Goal: Understand process/instructions: Learn how to perform a task or action

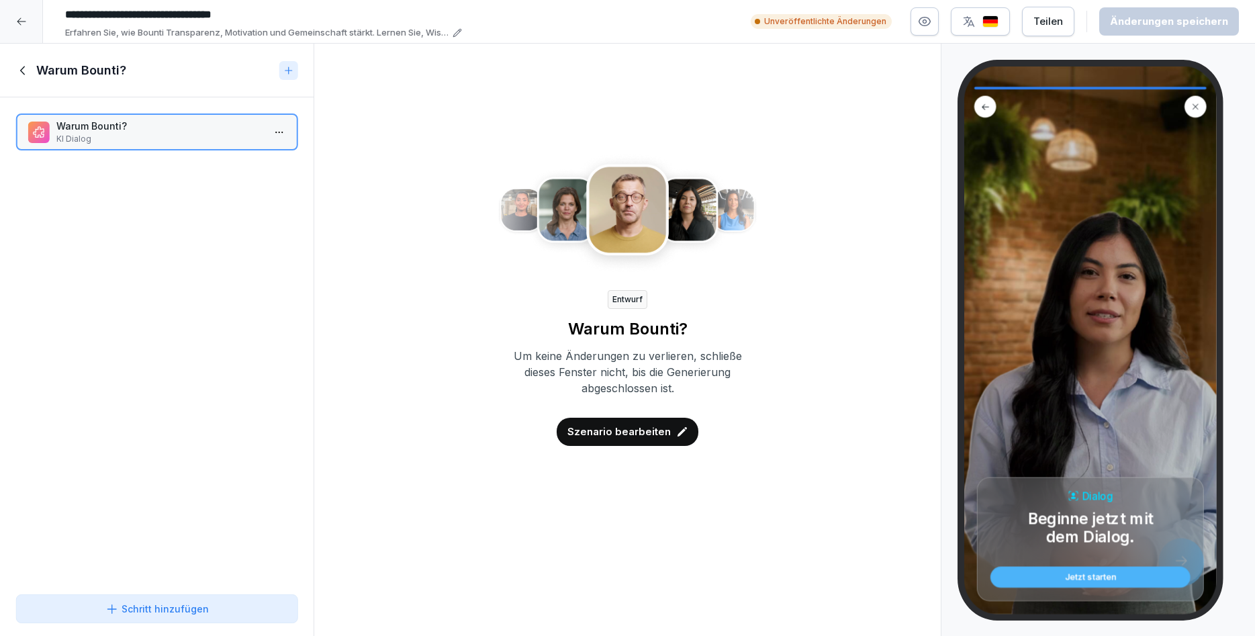
click at [629, 430] on p "Szenario bearbeiten" at bounding box center [618, 431] width 103 height 15
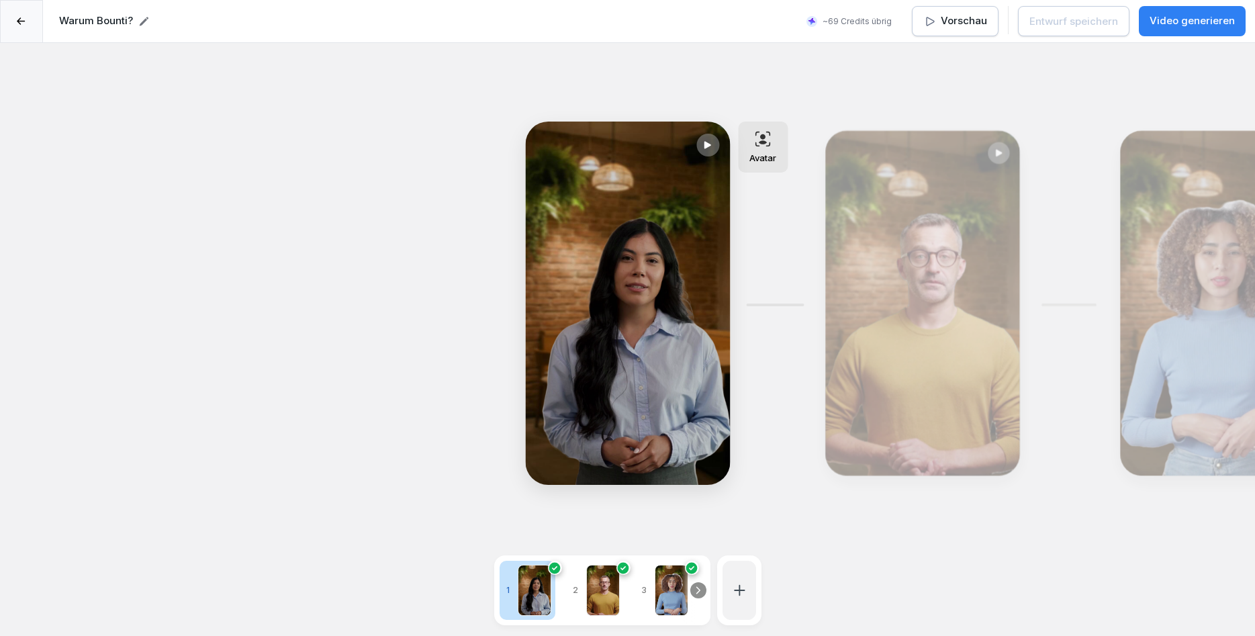
click at [962, 21] on p "Vorschau" at bounding box center [964, 20] width 46 height 15
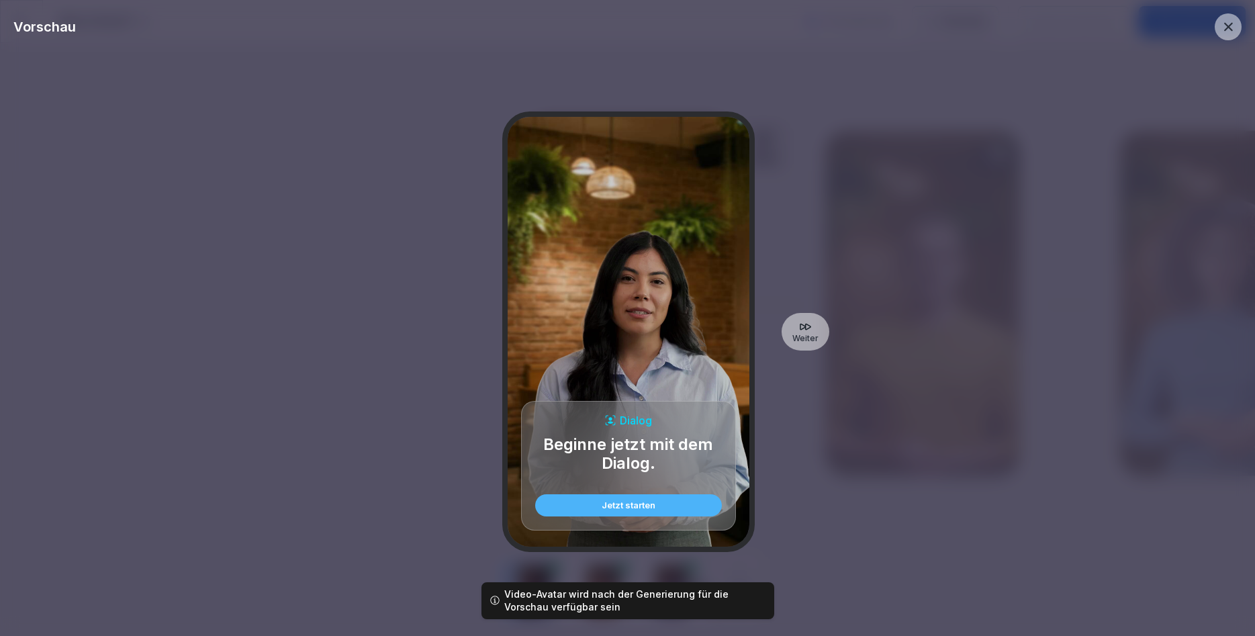
click at [628, 508] on div "Jetzt starten" at bounding box center [628, 505] width 165 height 9
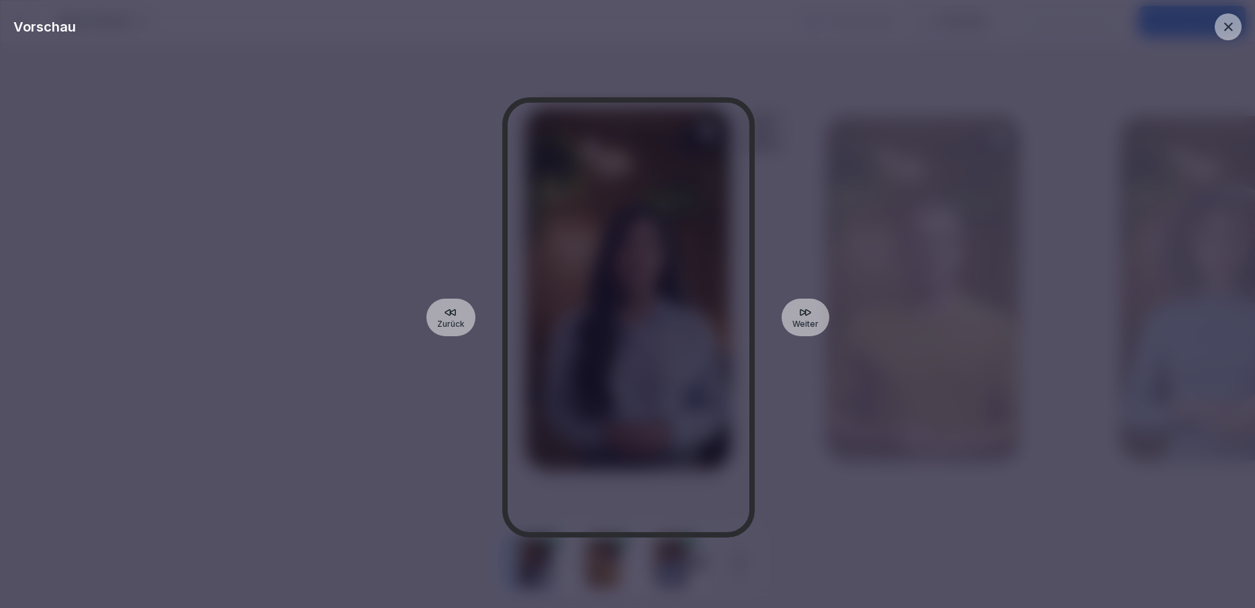
click at [232, 445] on div "Zurück Weiter" at bounding box center [627, 317] width 1228 height 555
click at [469, 321] on div "Zurück" at bounding box center [450, 318] width 49 height 38
click at [455, 312] on icon at bounding box center [450, 312] width 10 height 5
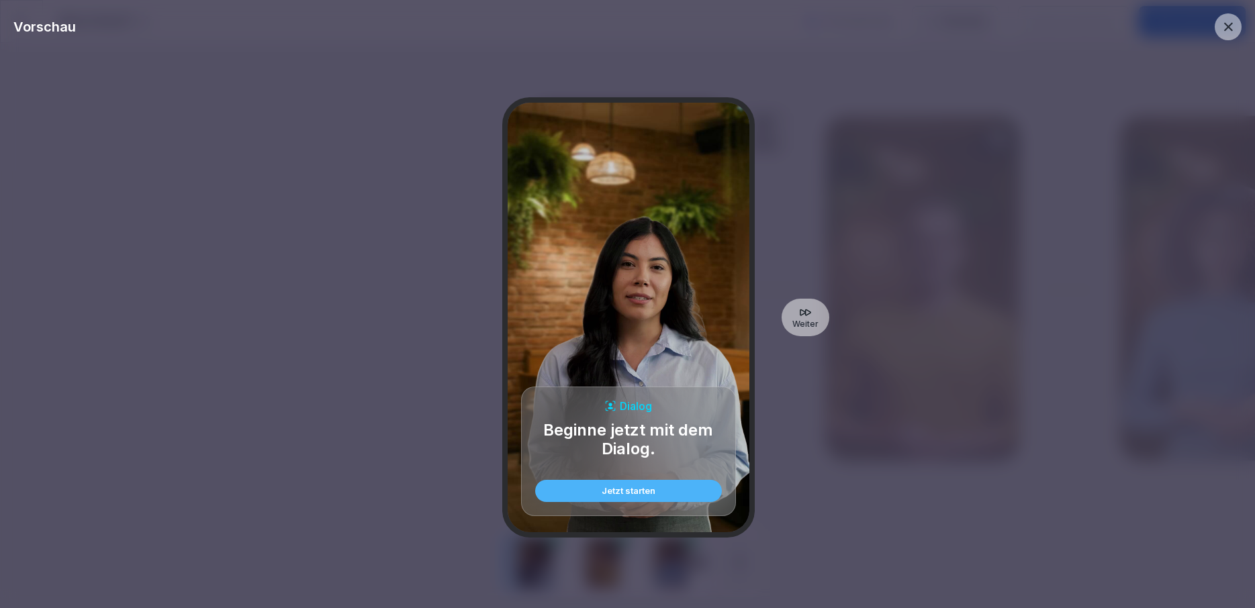
click at [455, 312] on icon at bounding box center [450, 312] width 10 height 5
click at [638, 490] on div "Jetzt starten" at bounding box center [628, 491] width 165 height 9
